Goal: Information Seeking & Learning: Check status

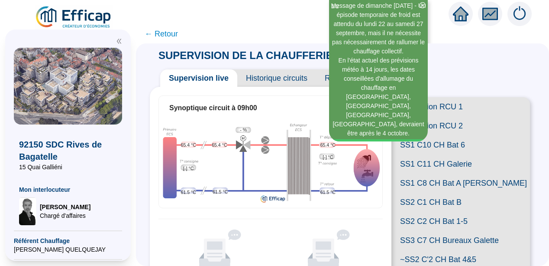
click at [120, 40] on icon "double-left" at bounding box center [119, 41] width 6 height 6
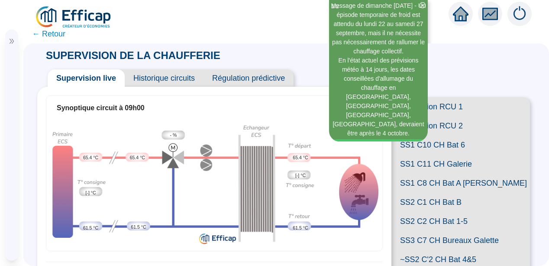
scroll to position [194, 0]
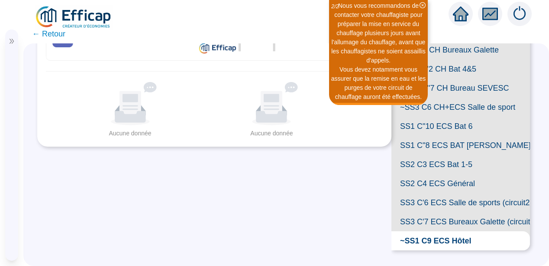
click at [476, 155] on span "SS1 C"8 ECS BAT [PERSON_NAME]" at bounding box center [461, 145] width 139 height 19
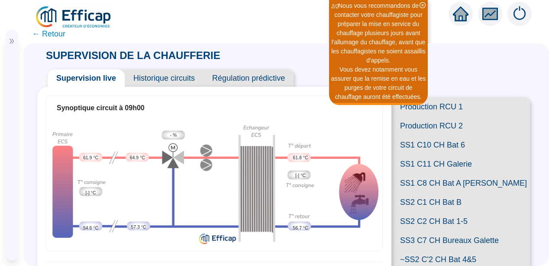
click at [45, 34] on span "← Retour" at bounding box center [48, 34] width 33 height 12
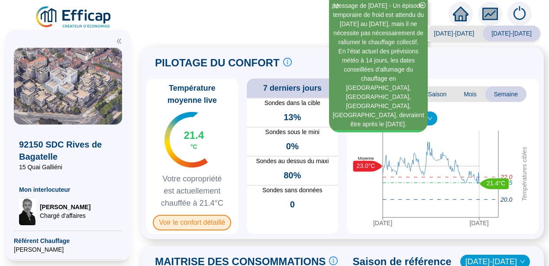
click at [198, 220] on span "Voir le confort détaillé" at bounding box center [192, 222] width 78 height 16
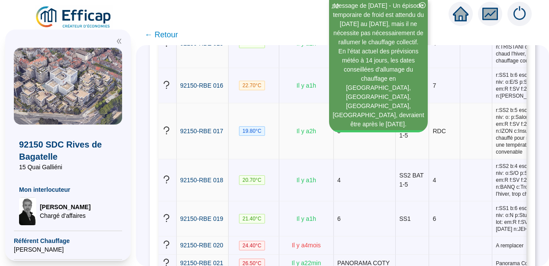
scroll to position [711, 6]
click at [496, 155] on span "r:SS2 b:5 esc: ét:Rc niv: o: p:Salon lot: em:R f:SV f:2 d:03/06/2024 n:IZON c:I…" at bounding box center [523, 131] width 55 height 49
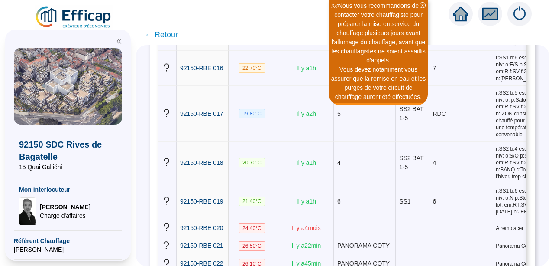
click at [120, 40] on icon "double-left" at bounding box center [119, 41] width 4 height 5
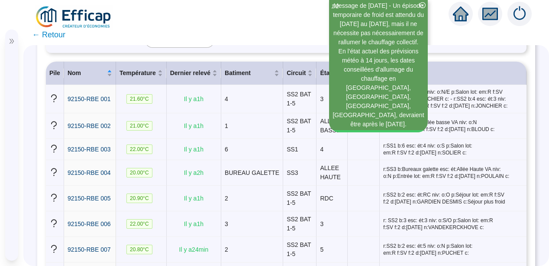
scroll to position [208, 0]
